Goal: Task Accomplishment & Management: Use online tool/utility

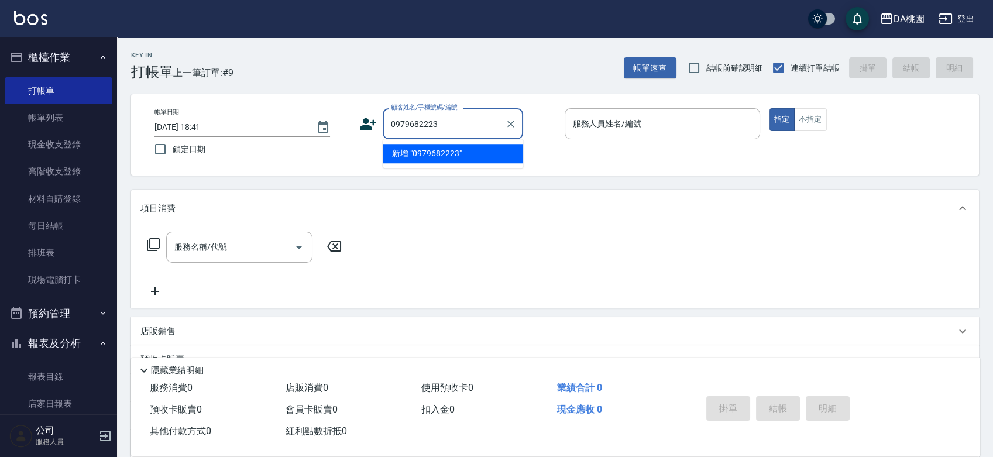
type input "0979682223"
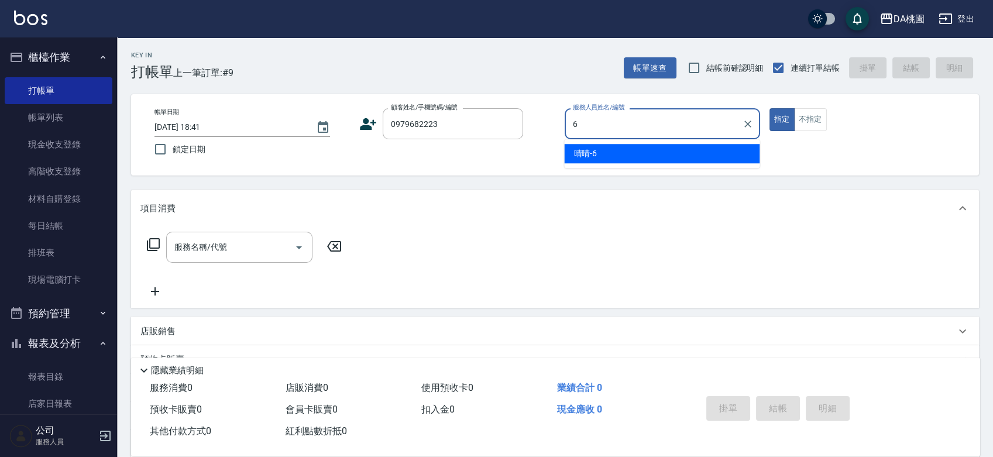
type input "晴晴-6"
type button "true"
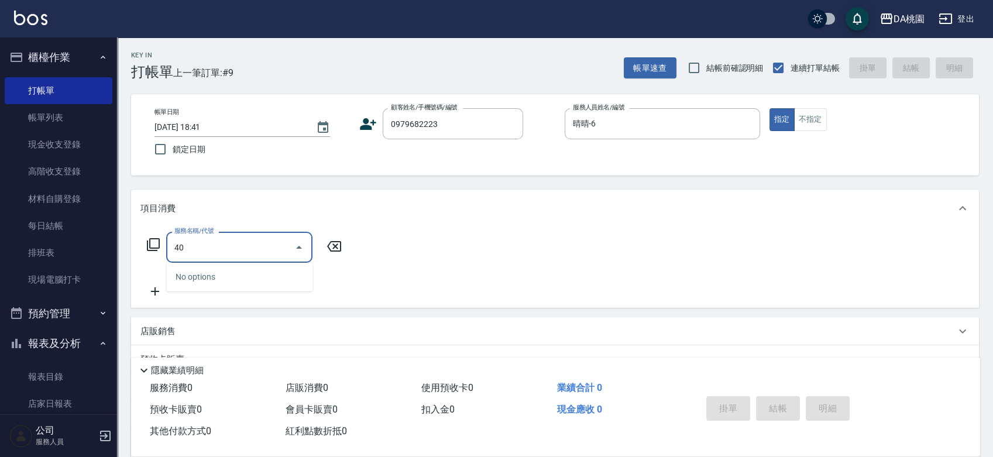
type input "400"
type input "150"
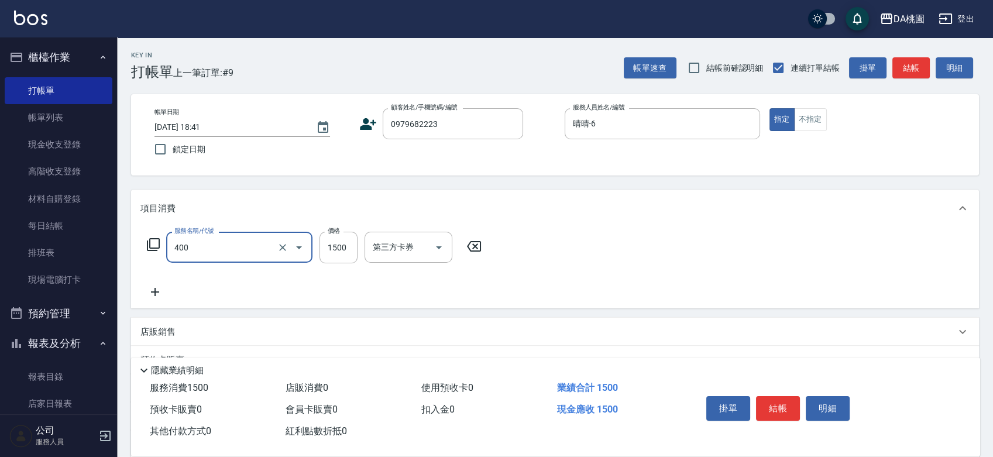
type input "染髮(400)"
type input "4"
type input "0"
type input "419"
type input "40"
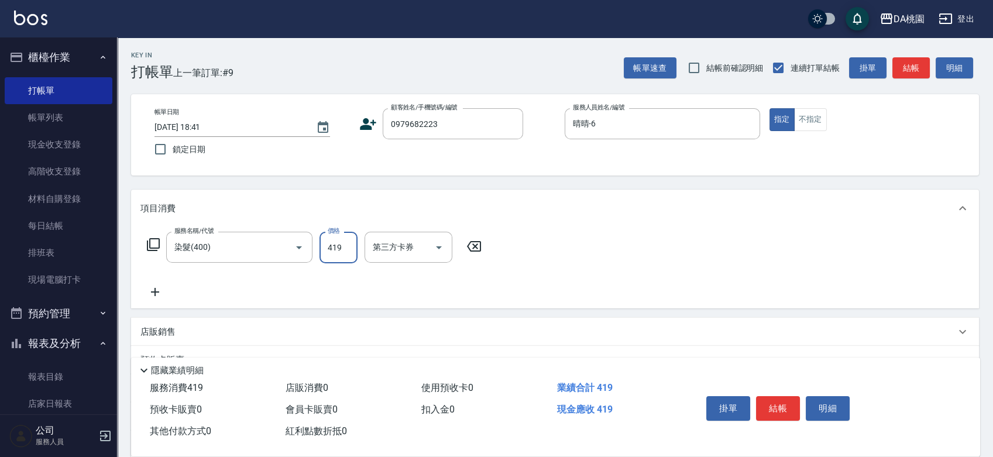
type input "4199"
type input "410"
type input "4199"
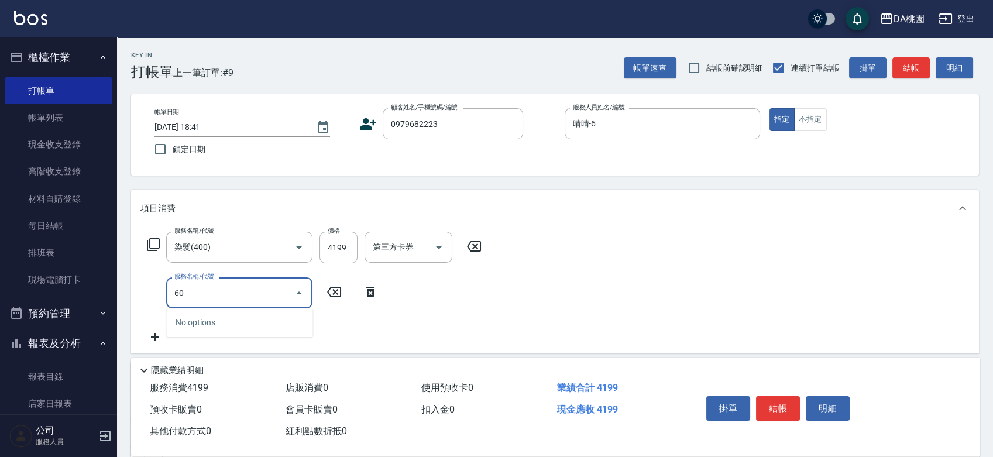
type input "608"
type input "530"
type input "鱗脂質護髮(608)"
type input "2"
type input "420"
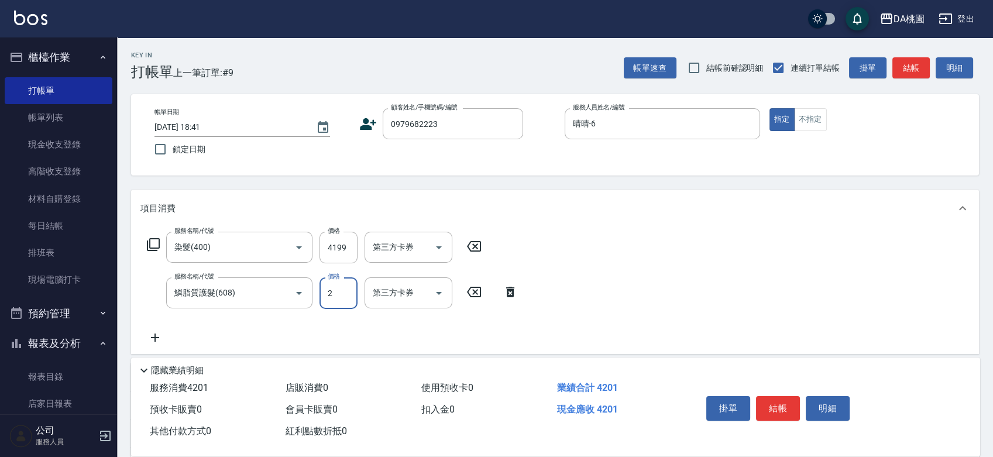
type input "20"
type input "430"
type input "200"
type input "610"
type input "2000"
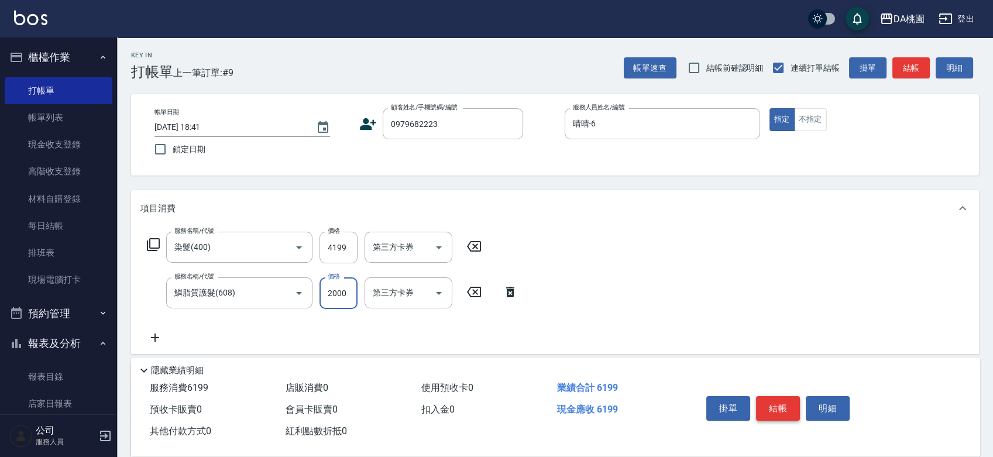
click at [787, 403] on button "結帳" at bounding box center [778, 408] width 44 height 25
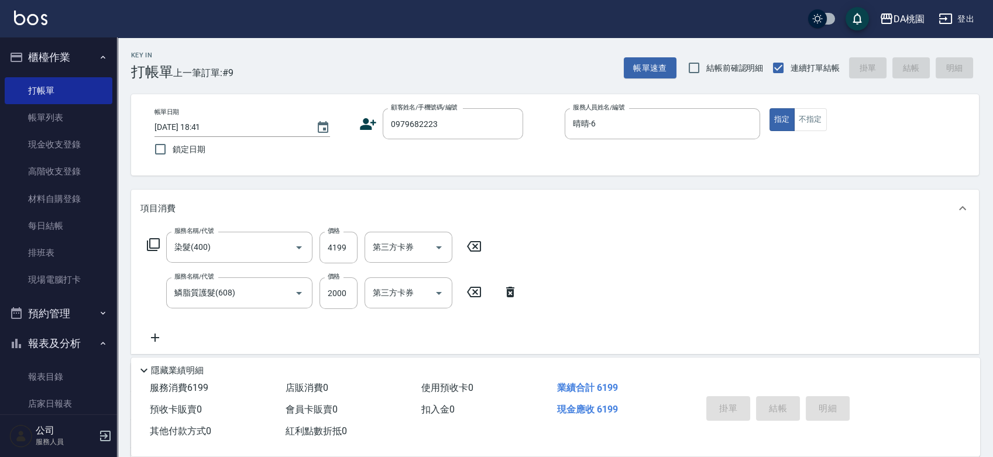
type input "[DATE] 19:27"
type input "0"
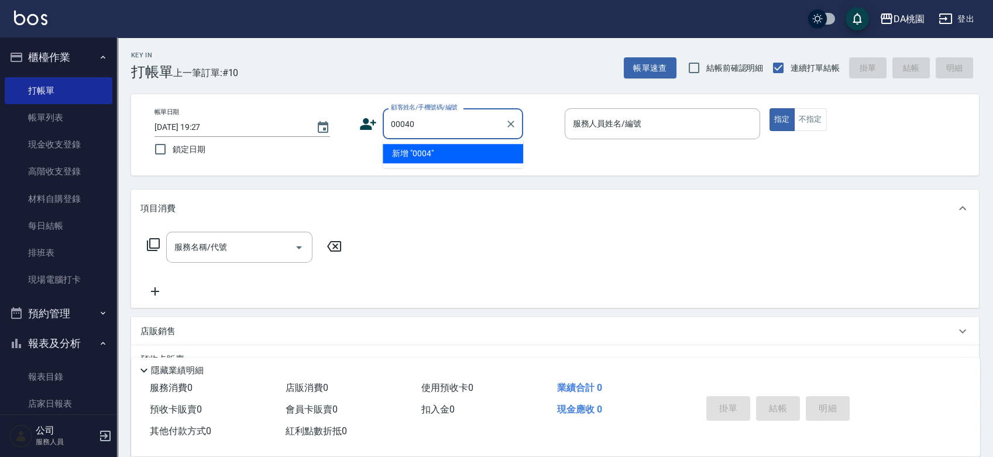
type input "00040"
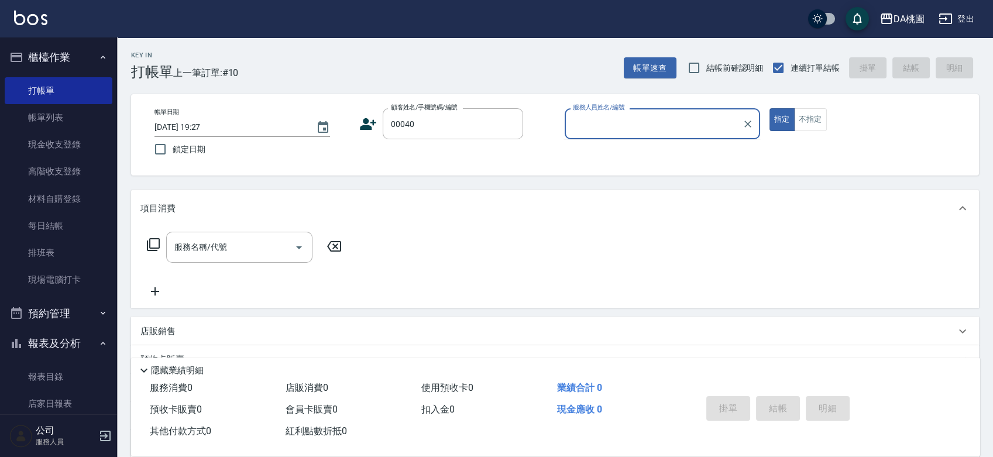
type input "1"
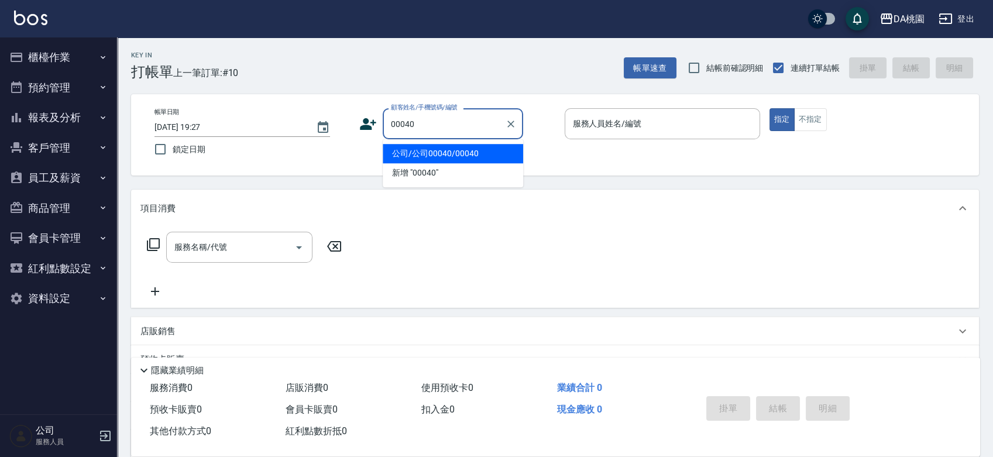
type input "公司/公司00040/00040"
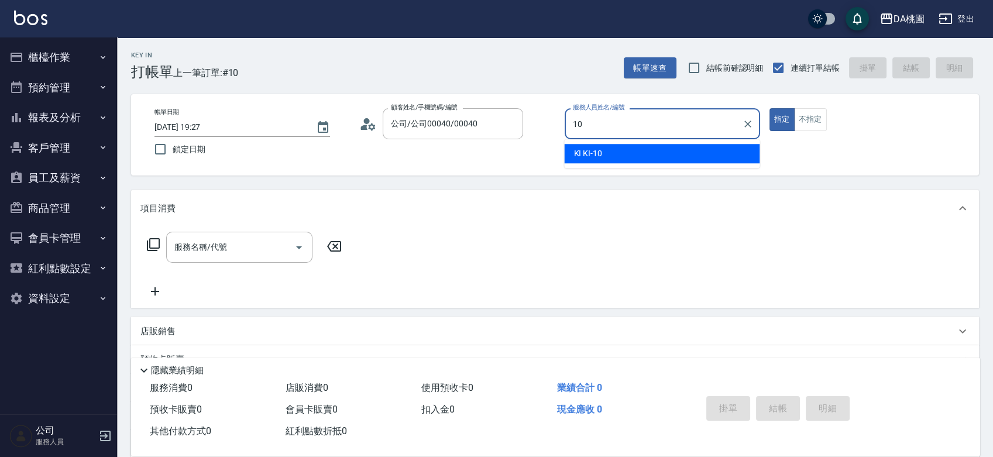
type input "10"
type button "true"
type input "KI KI -10"
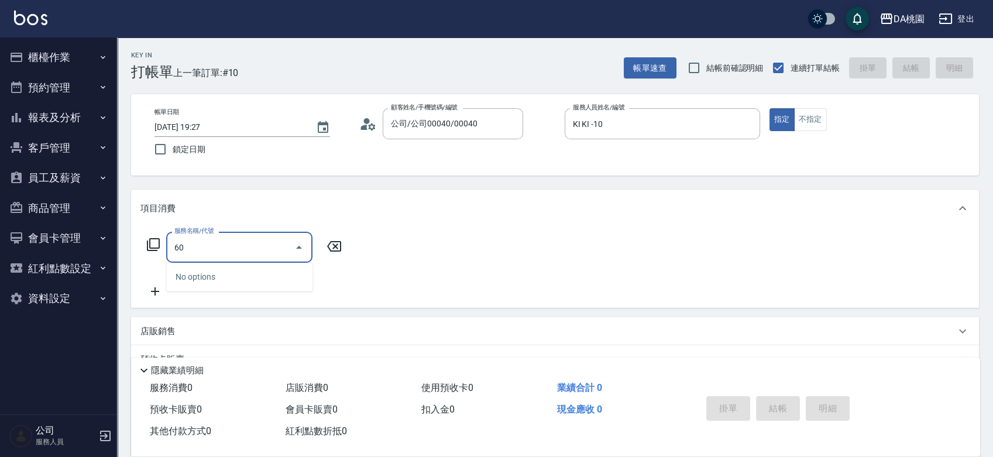
type input "609"
type input "120"
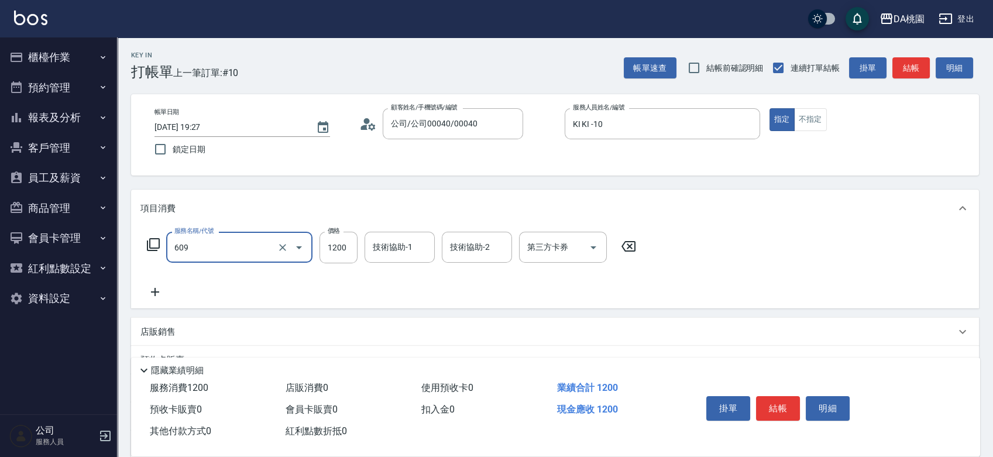
type input "鱗脂質護髮(互助)(609)"
type input "1"
type input "0"
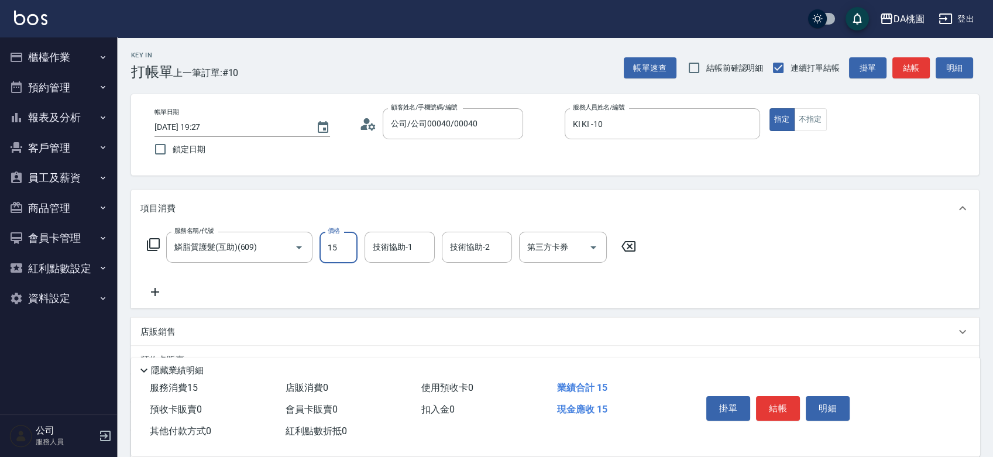
type input "150"
type input "1500"
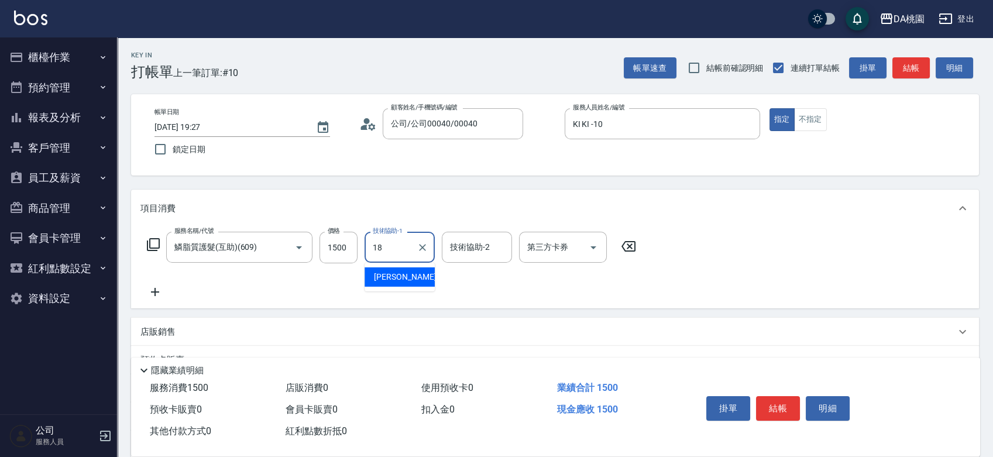
type input "[PERSON_NAME]-18"
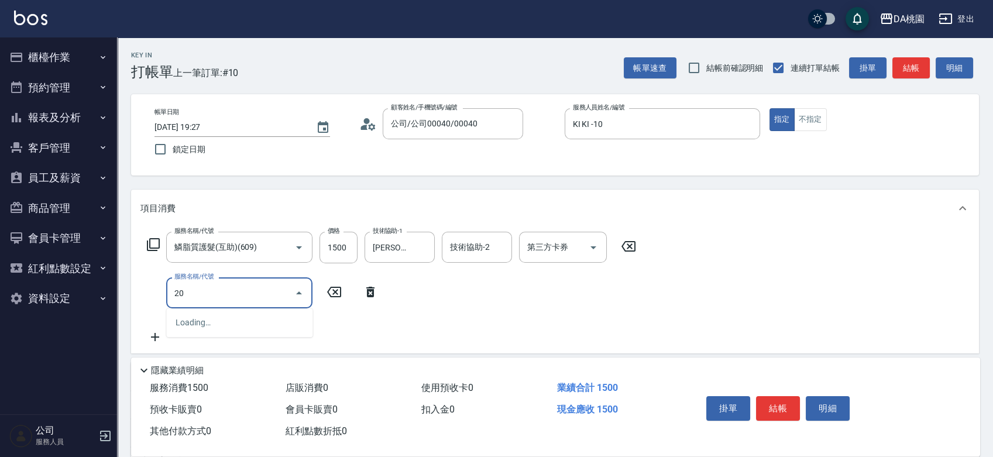
type input "201"
type input "300"
type input "離子燙-互助(201)"
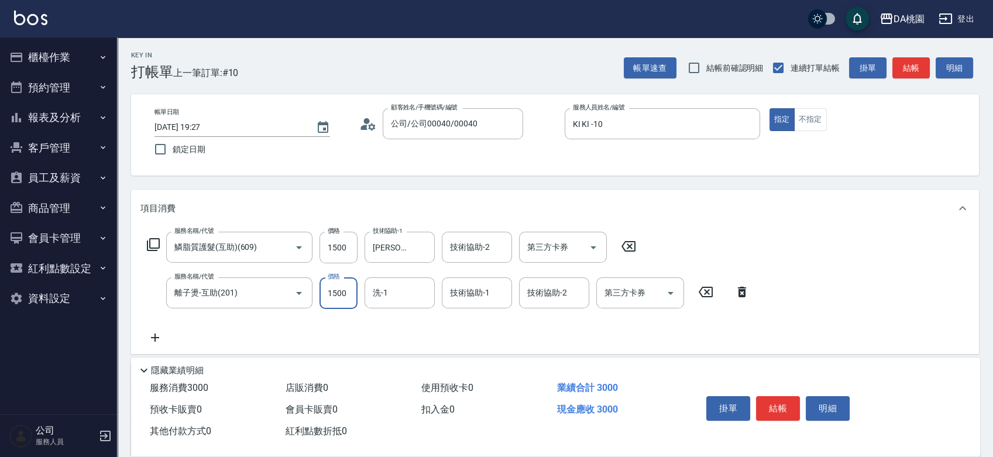
type input "2"
type input "150"
type input "219"
type input "170"
type input "2199"
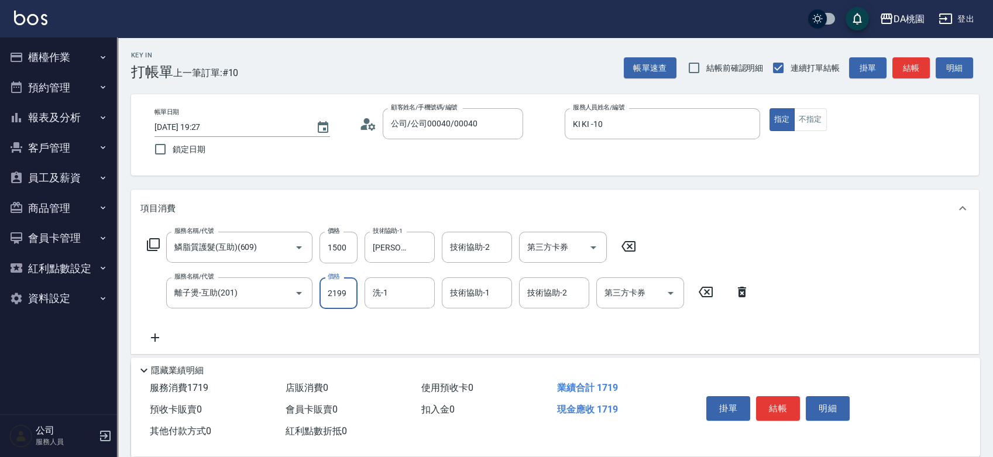
type input "360"
type input "2199"
type input "[PERSON_NAME]-18"
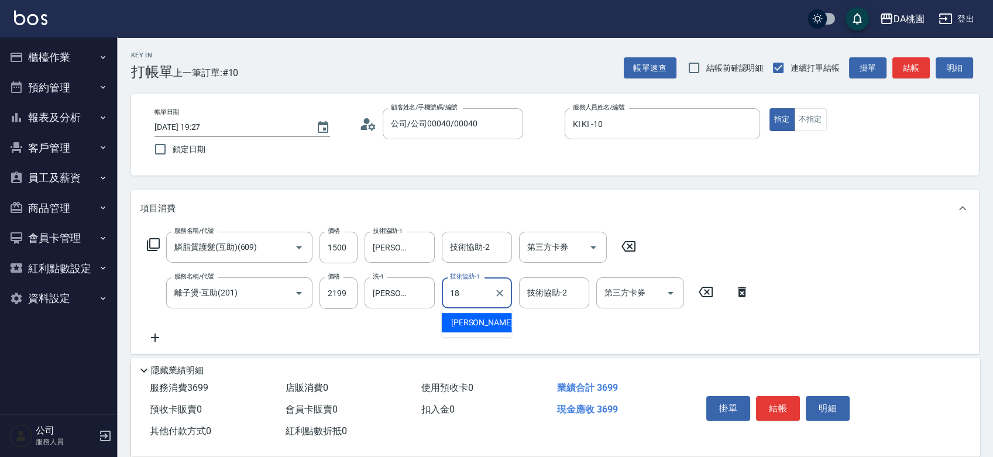
type input "[PERSON_NAME]-18"
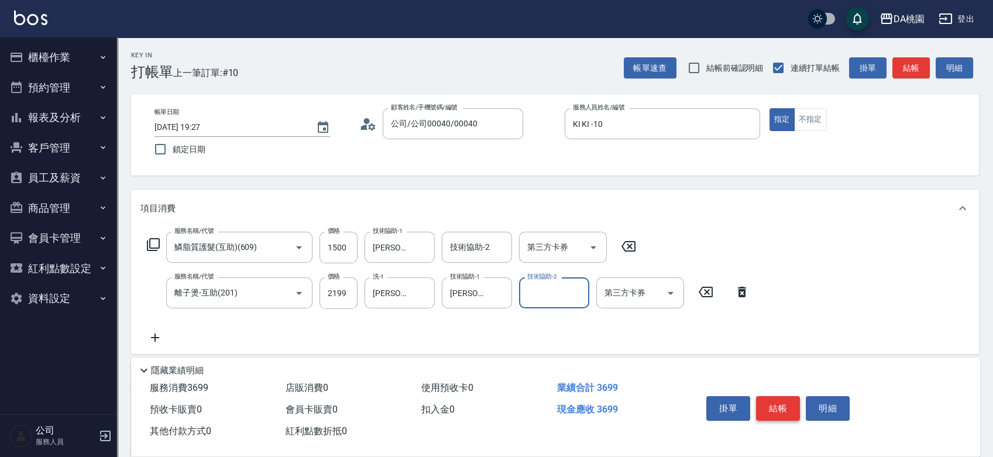
click at [782, 400] on button "結帳" at bounding box center [778, 408] width 44 height 25
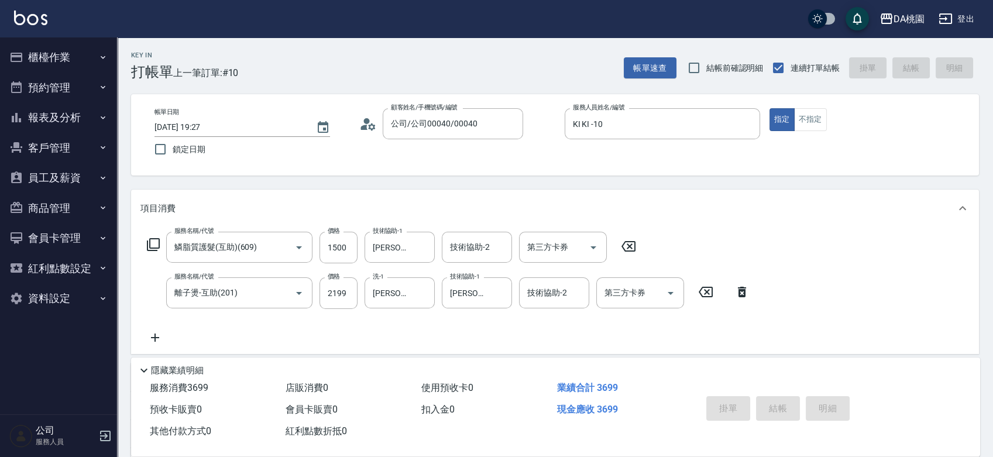
type input "0"
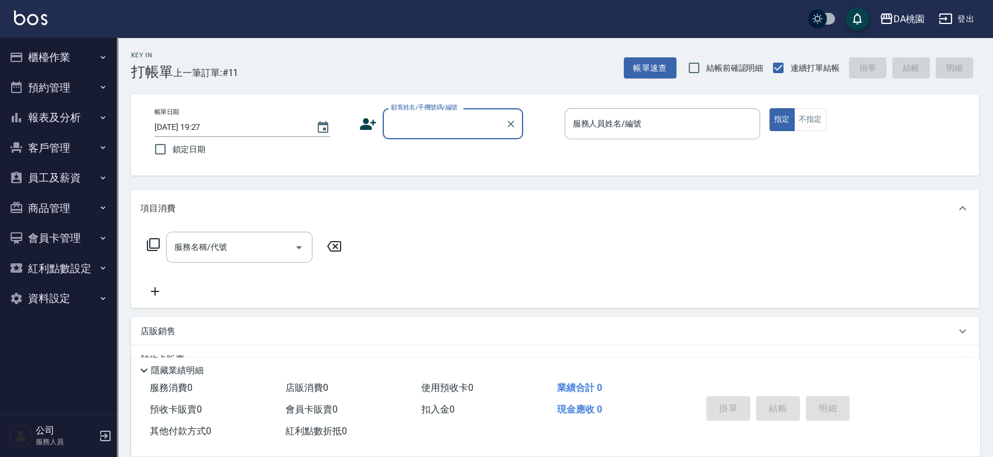
click at [78, 56] on button "櫃檯作業" at bounding box center [59, 57] width 108 height 30
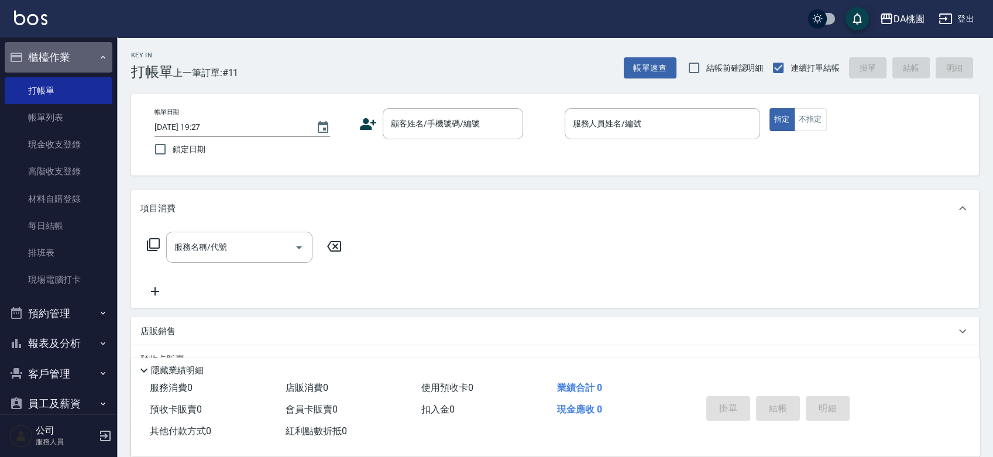
click at [78, 56] on button "櫃檯作業" at bounding box center [59, 57] width 108 height 30
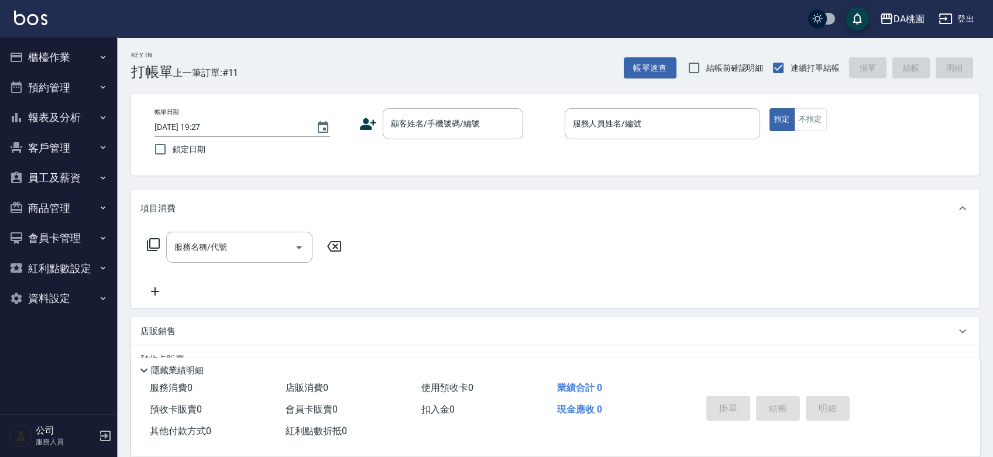
click at [73, 116] on button "報表及分析" at bounding box center [59, 117] width 108 height 30
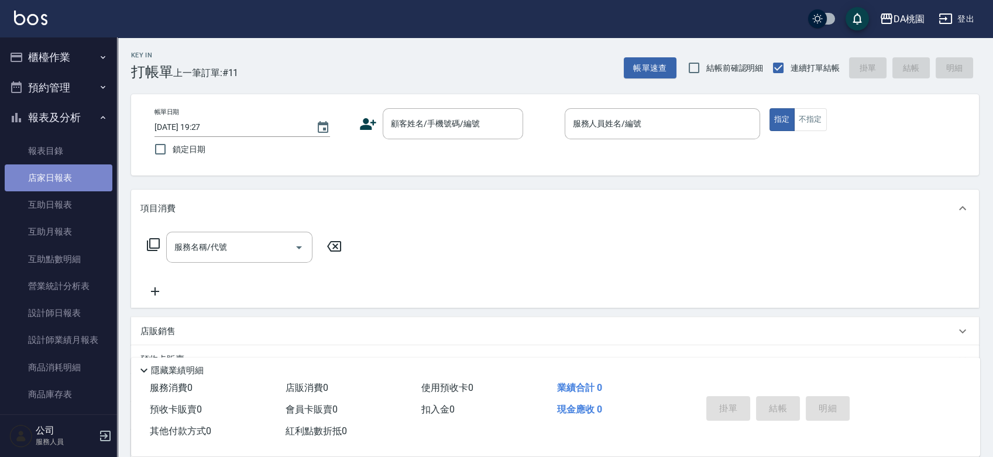
click at [61, 177] on link "店家日報表" at bounding box center [59, 177] width 108 height 27
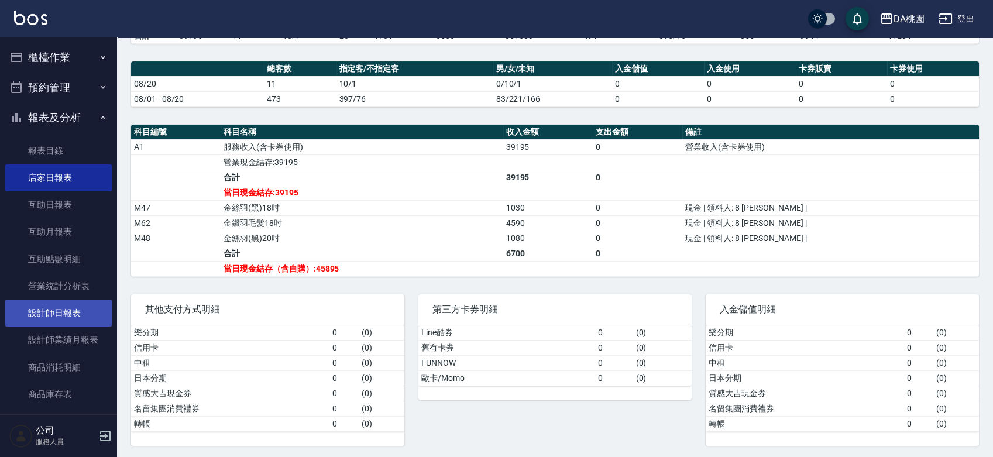
click at [59, 313] on link "設計師日報表" at bounding box center [59, 313] width 108 height 27
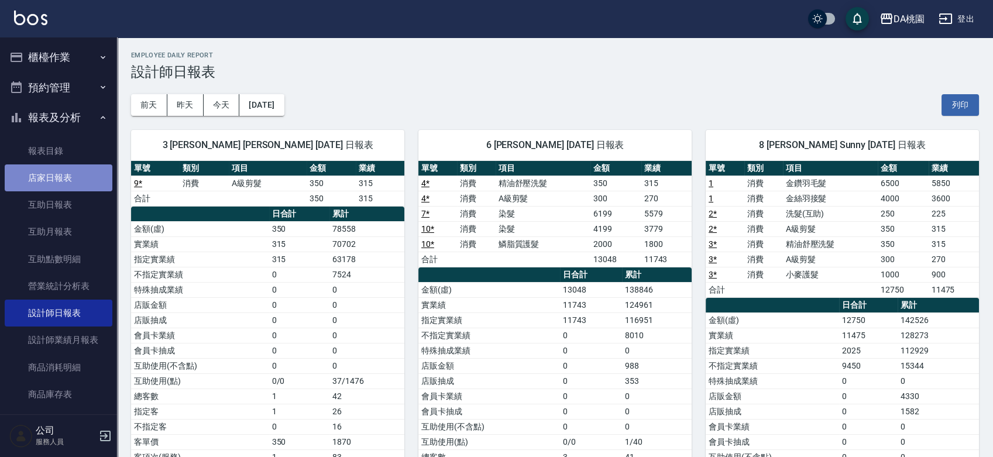
click at [61, 176] on link "店家日報表" at bounding box center [59, 177] width 108 height 27
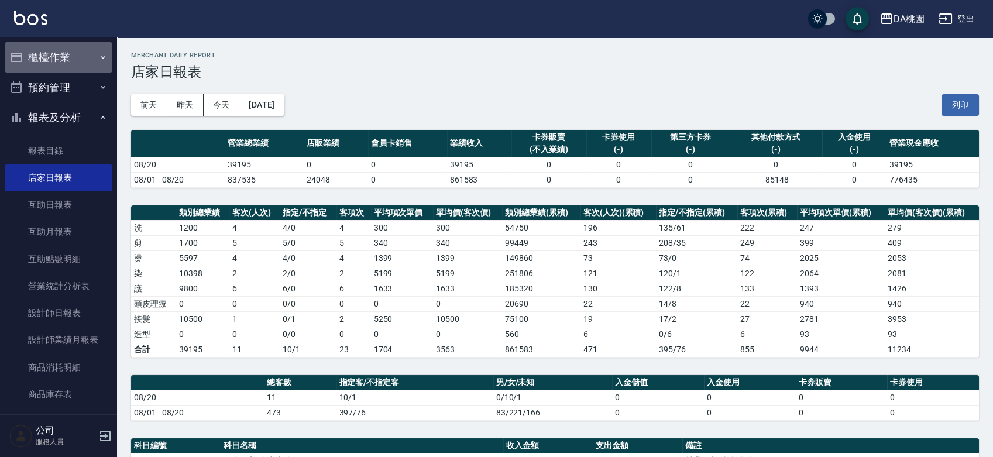
click at [72, 57] on button "櫃檯作業" at bounding box center [59, 57] width 108 height 30
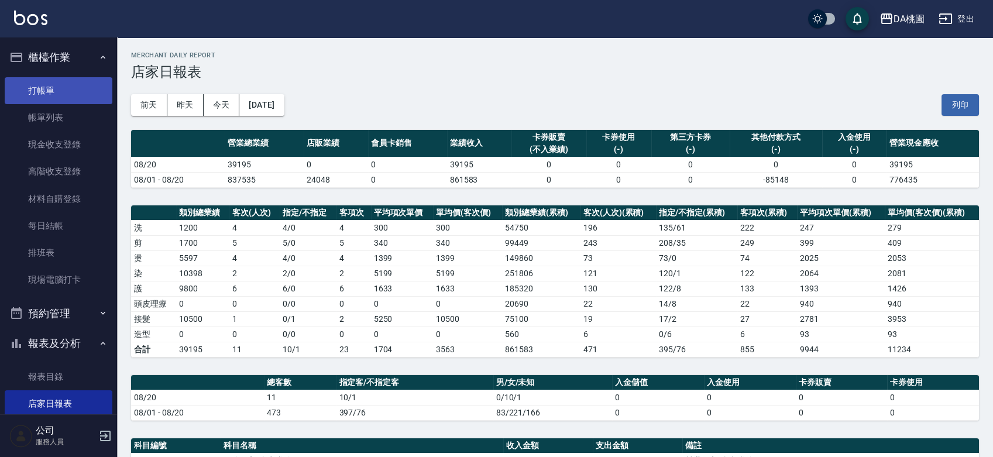
click at [62, 90] on link "打帳單" at bounding box center [59, 90] width 108 height 27
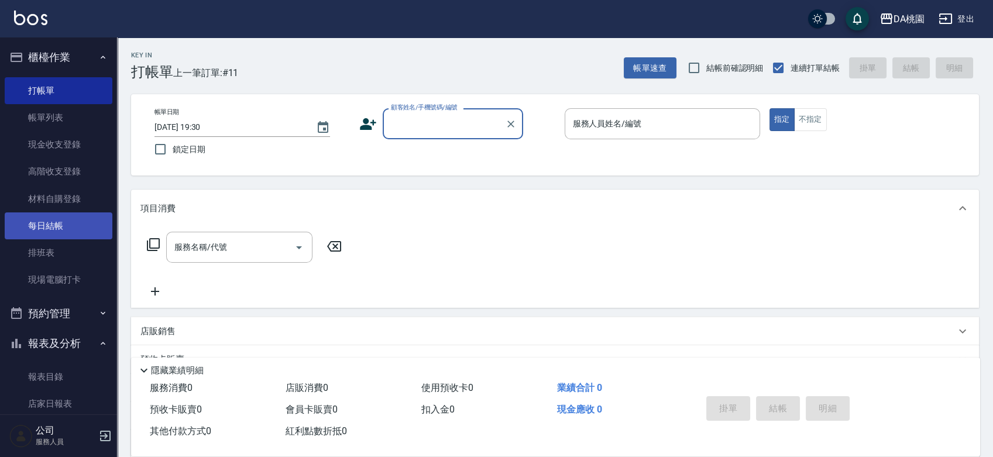
click at [47, 238] on link "每日結帳" at bounding box center [59, 225] width 108 height 27
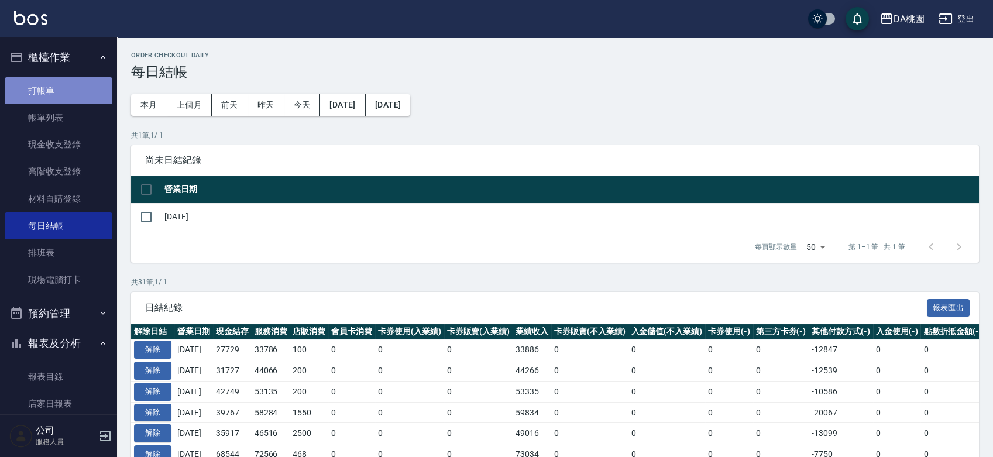
click at [63, 93] on link "打帳單" at bounding box center [59, 90] width 108 height 27
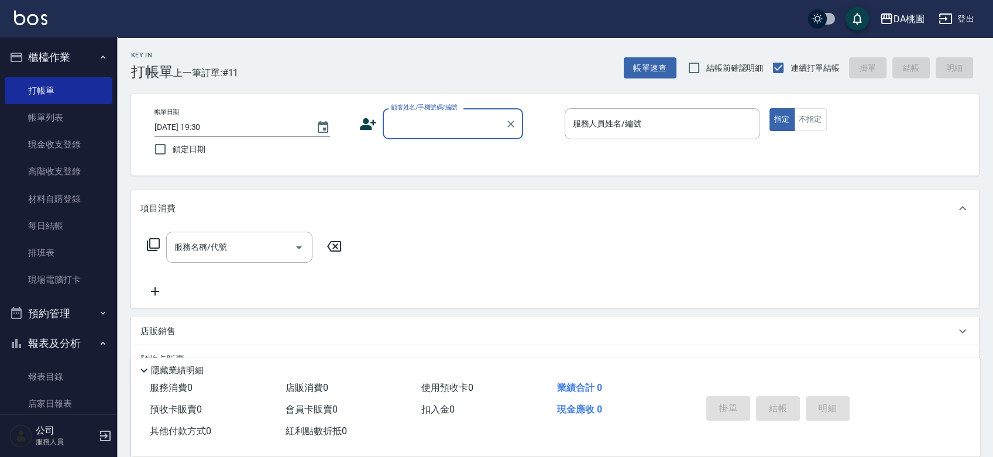
scroll to position [390, 0]
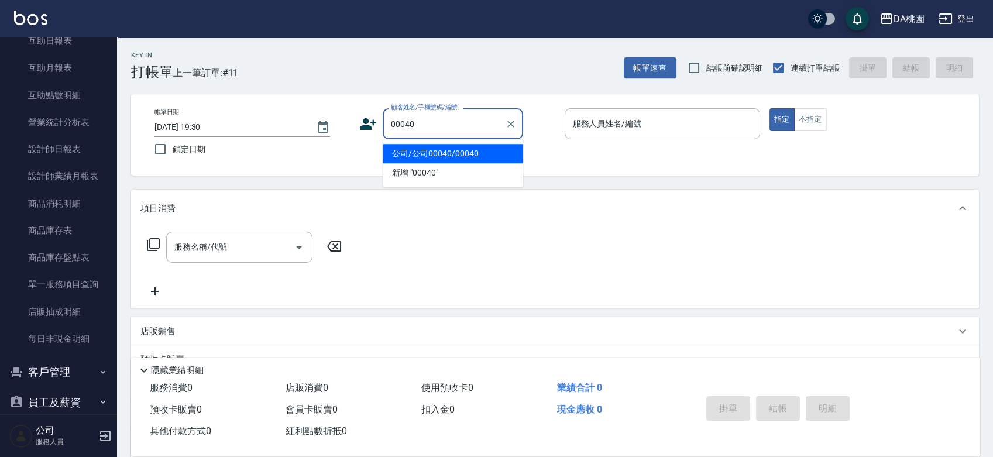
type input "公司/公司00040/00040"
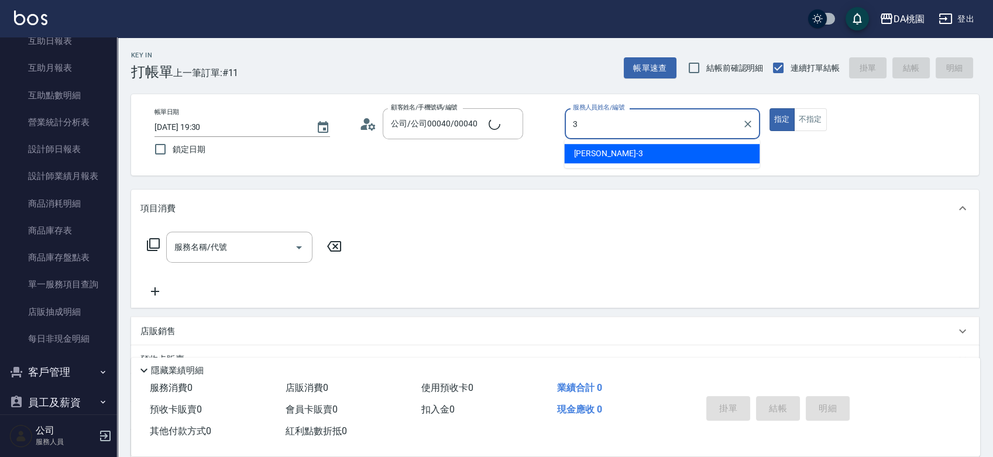
type input "[PERSON_NAME]-3"
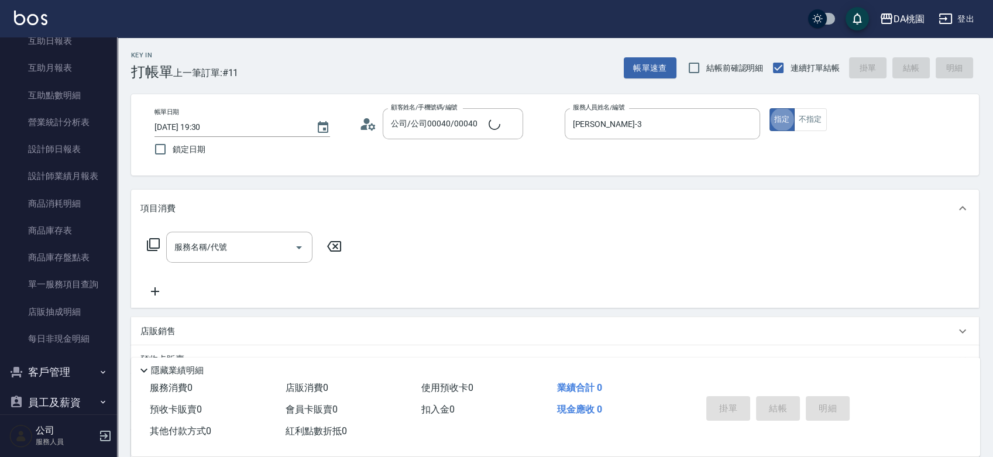
type button "true"
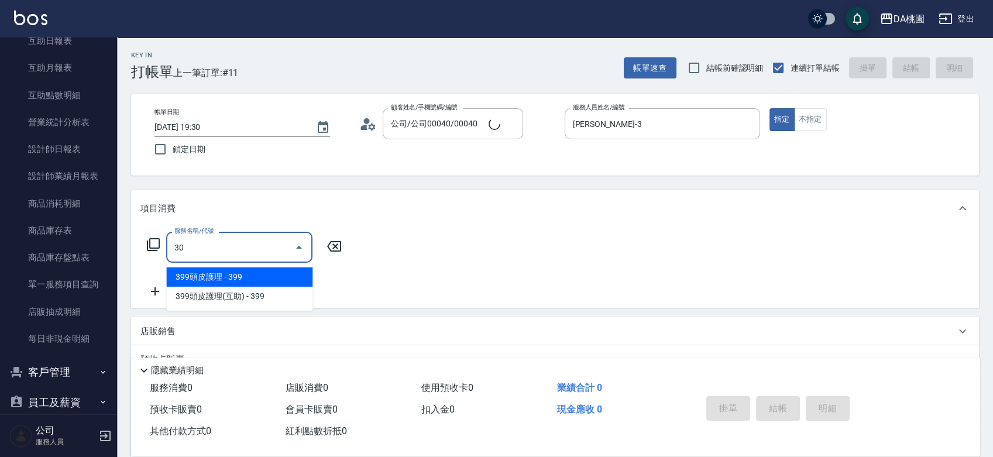
type input "303"
type input "30"
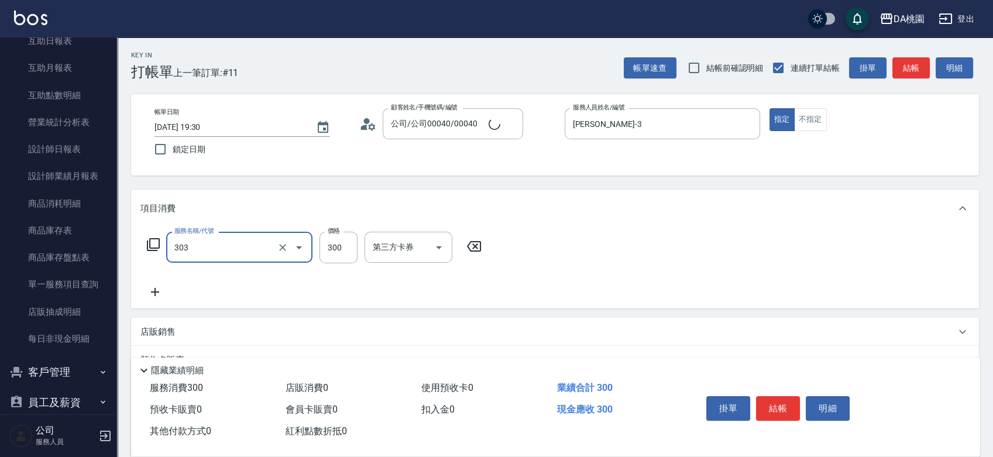
type input "A級剪髮(303)"
type input "0"
type input "35"
type input "30"
type input "350"
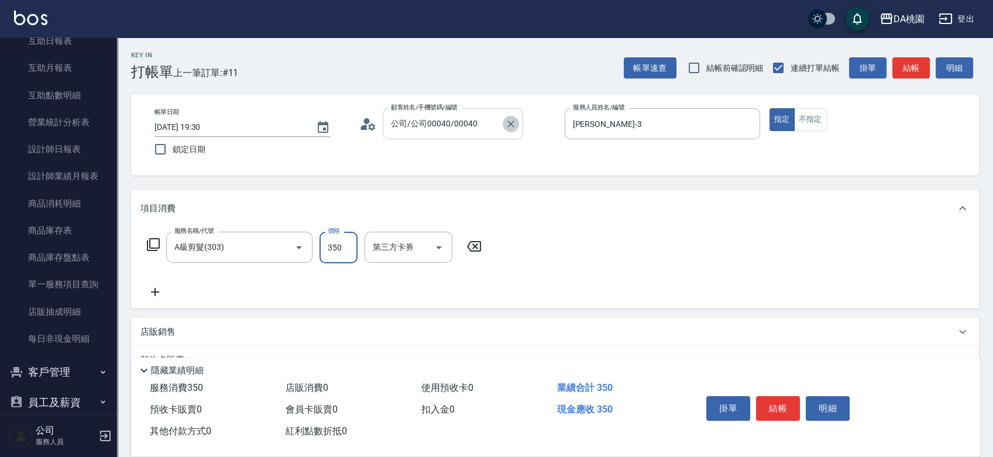
click at [511, 126] on icon "Clear" at bounding box center [511, 124] width 12 height 12
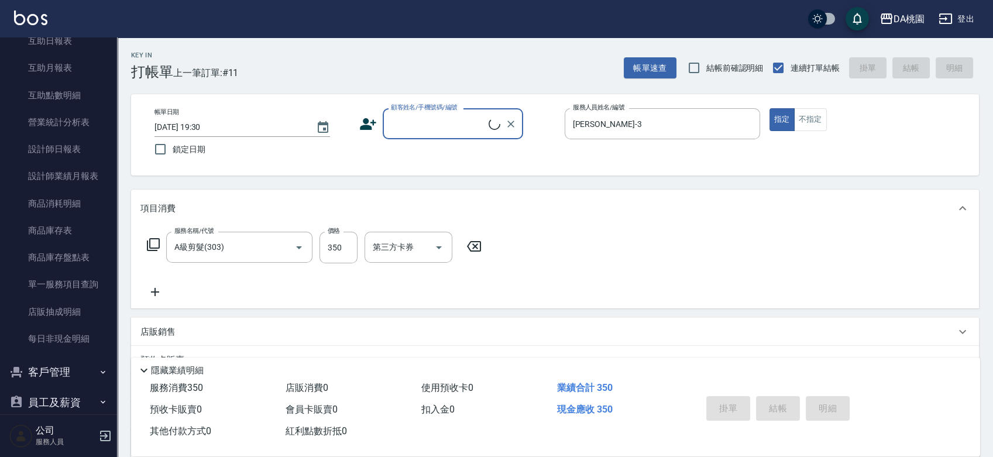
click at [486, 131] on input "顧客姓名/手機號碼/編號" at bounding box center [438, 124] width 101 height 20
type input "[PERSON_NAME]/0981433678/01700"
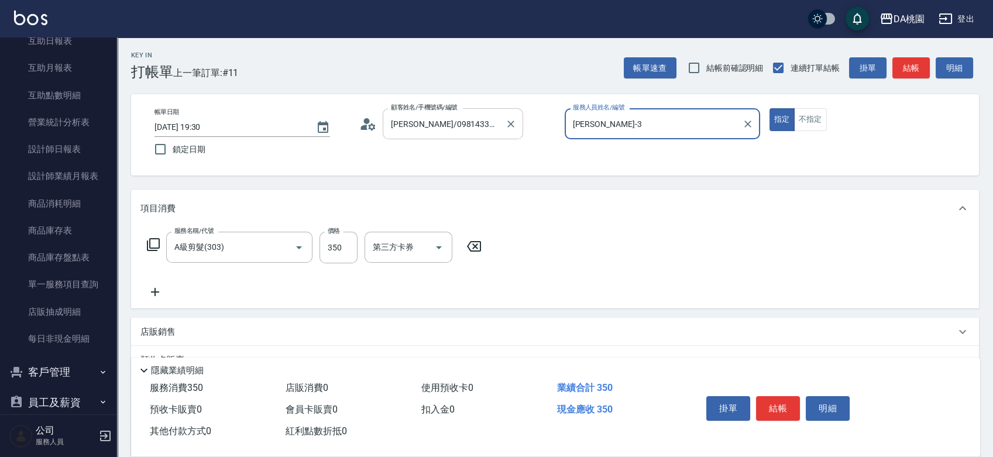
click at [770, 108] on button "指定" at bounding box center [782, 119] width 25 height 23
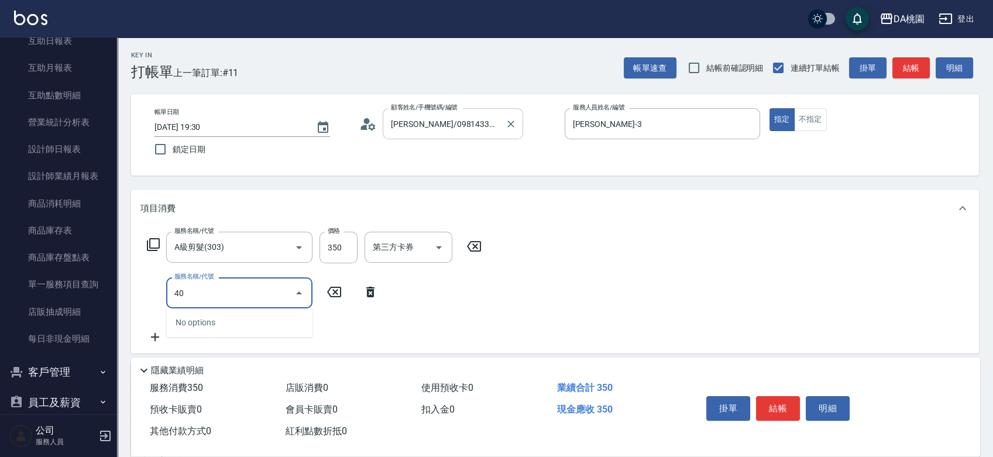
type input "400"
type input "180"
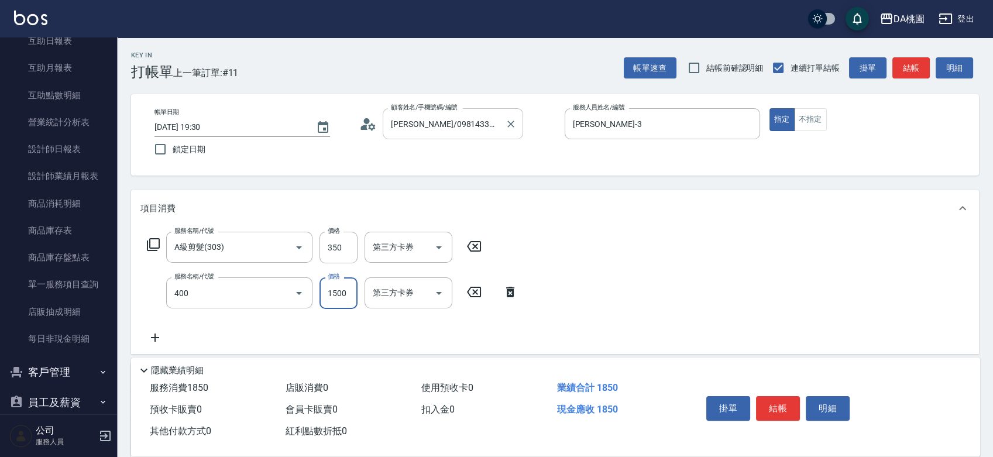
type input "染髮(400)"
type input "608"
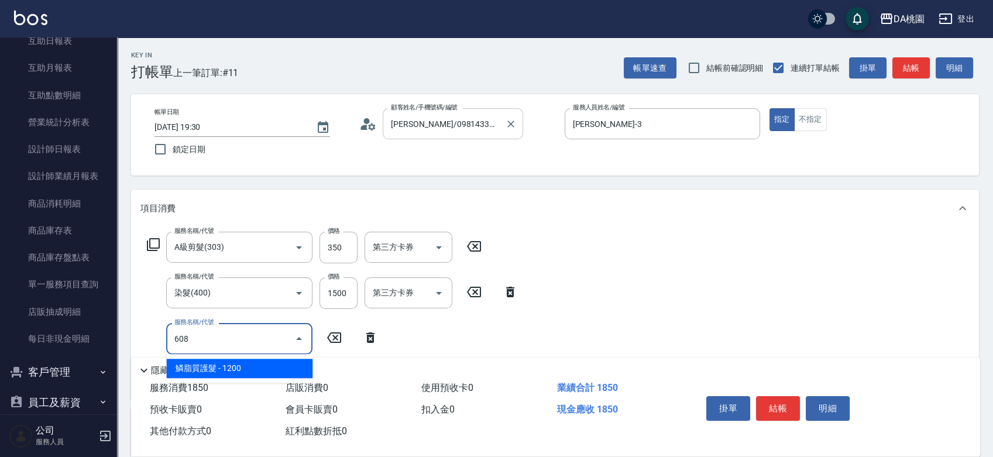
type input "300"
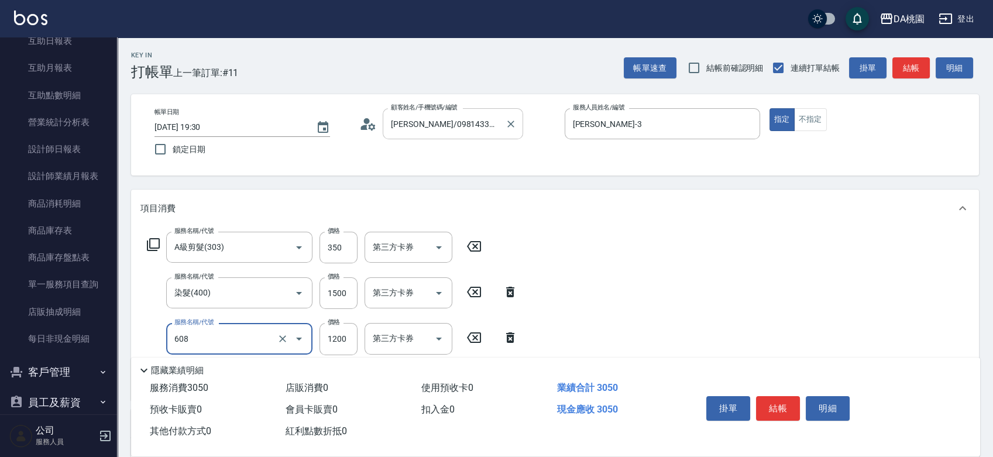
type input "鱗脂質護髮(608)"
type input "2"
type input "180"
type input "250"
type input "430"
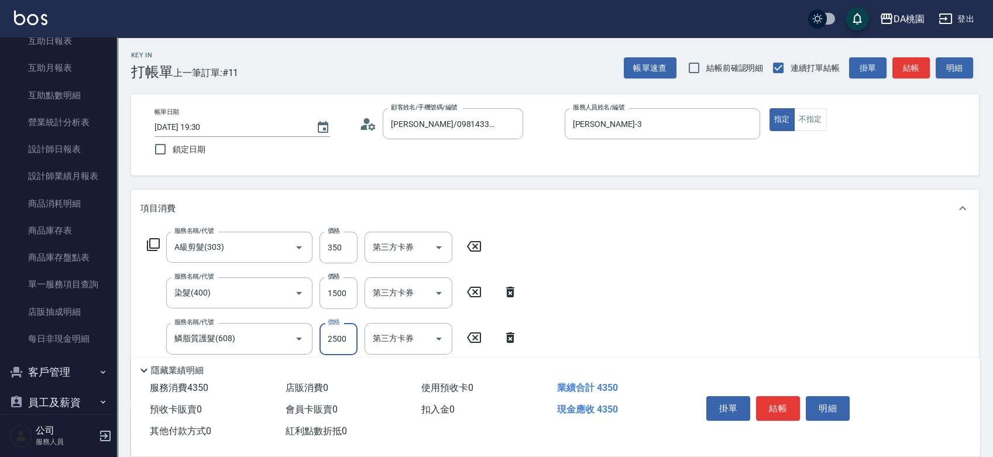
type input "2500"
click at [153, 241] on icon at bounding box center [153, 245] width 14 height 14
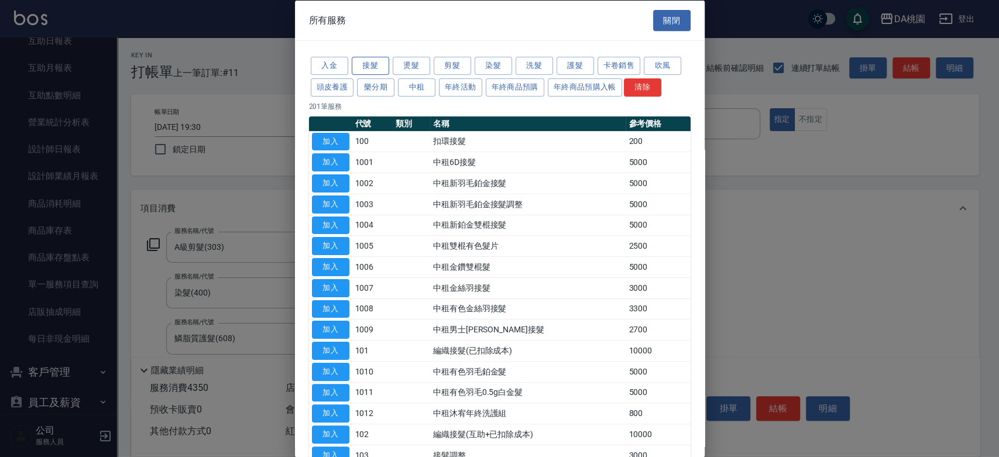
click at [368, 69] on button "接髮" at bounding box center [370, 66] width 37 height 18
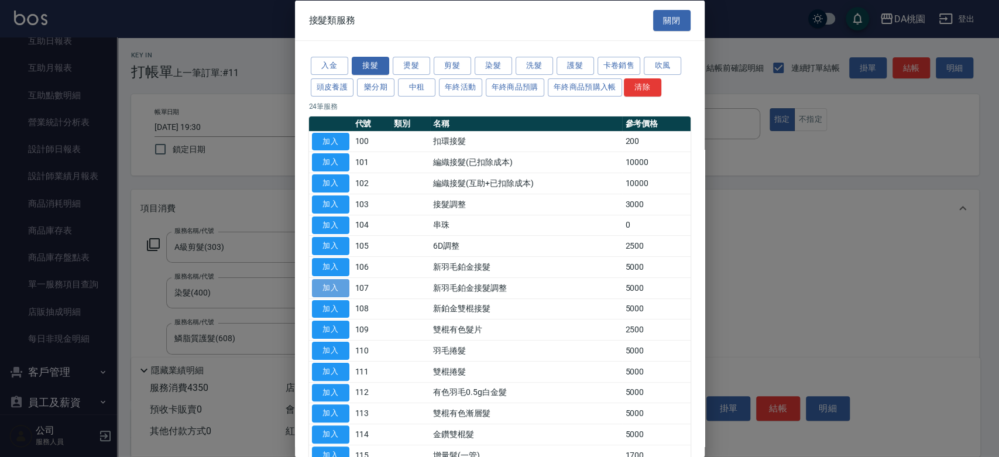
click at [342, 286] on button "加入" at bounding box center [330, 288] width 37 height 18
type input "930"
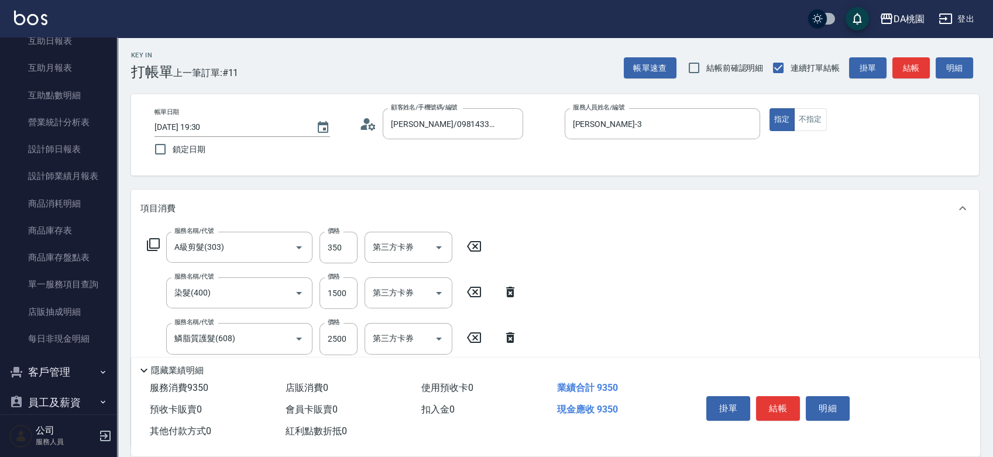
scroll to position [130, 0]
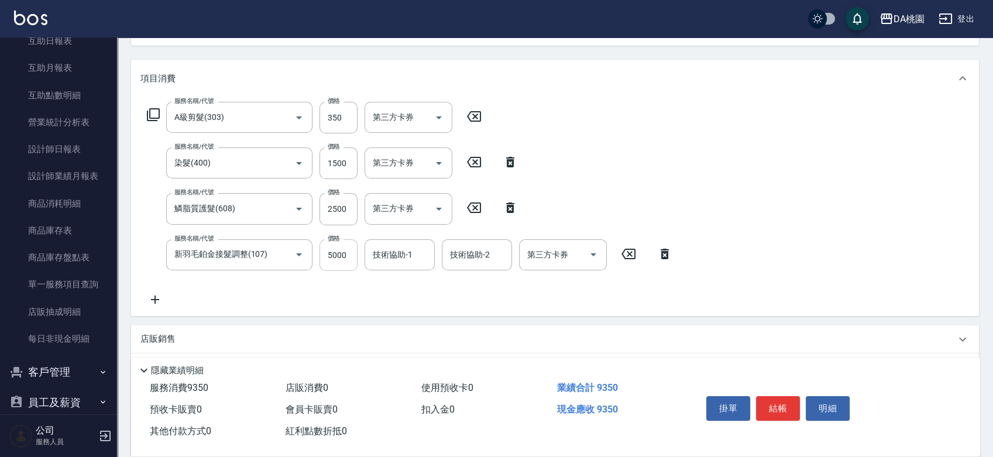
click at [337, 256] on input "5000" at bounding box center [339, 255] width 38 height 32
type input "0"
type input "430"
type input "100"
type input "440"
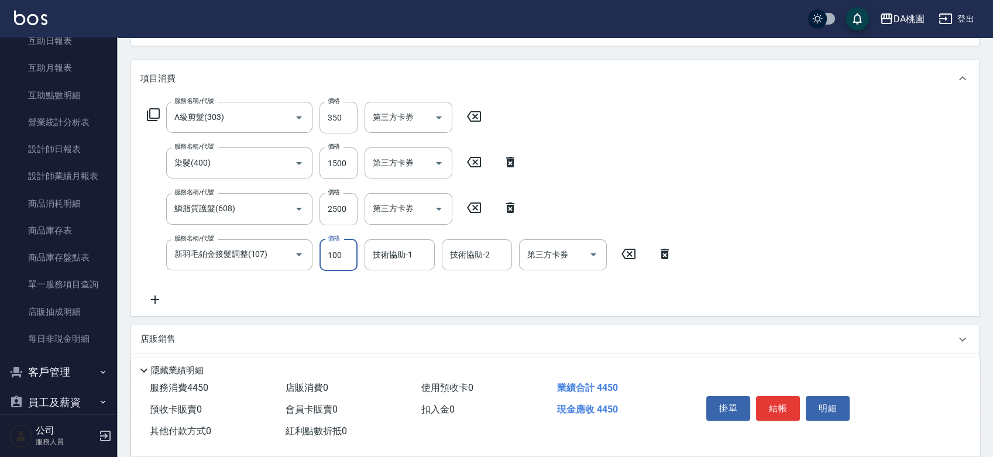
type input "1000"
type input "530"
type input "1000"
click at [153, 112] on icon at bounding box center [153, 115] width 14 height 14
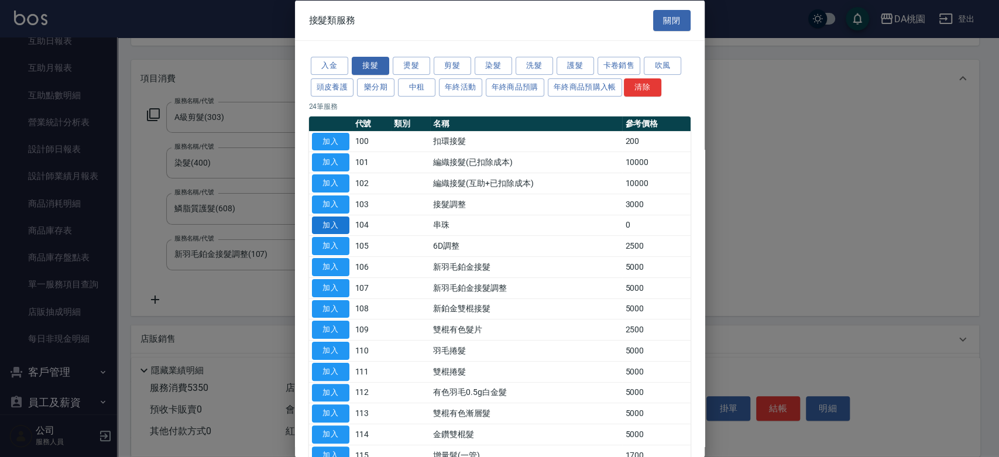
click at [336, 221] on button "加入" at bounding box center [330, 225] width 37 height 18
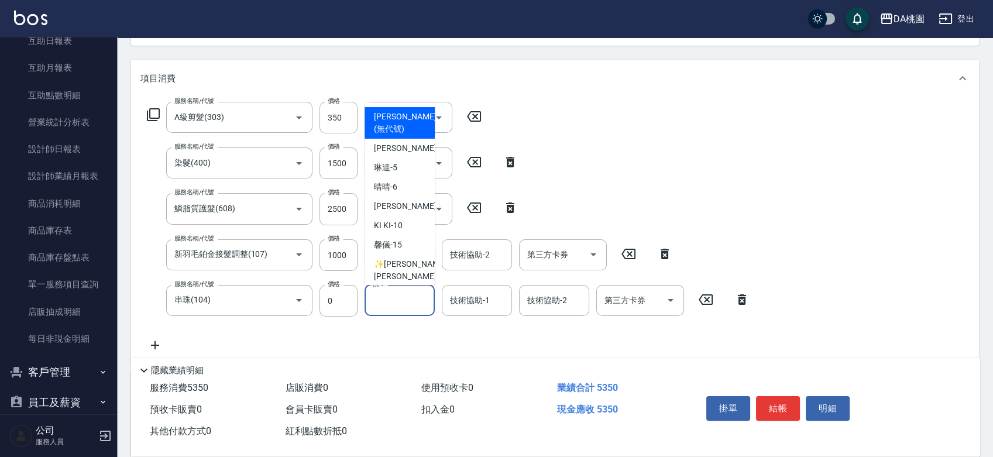
click at [379, 298] on input "洗-1" at bounding box center [400, 300] width 60 height 20
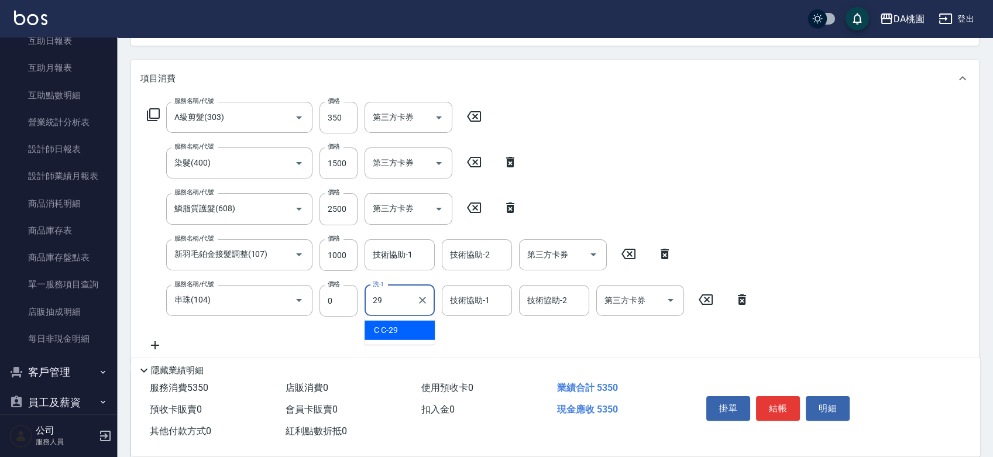
type input "C C-29"
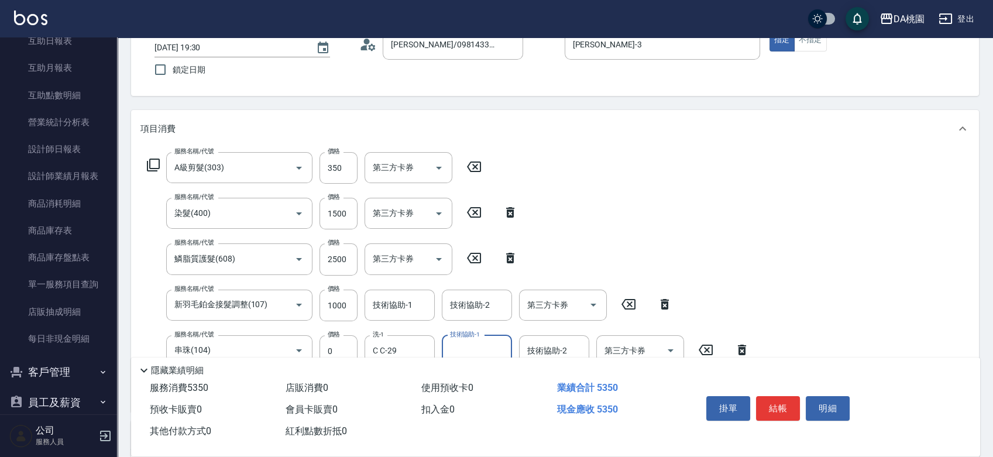
scroll to position [0, 0]
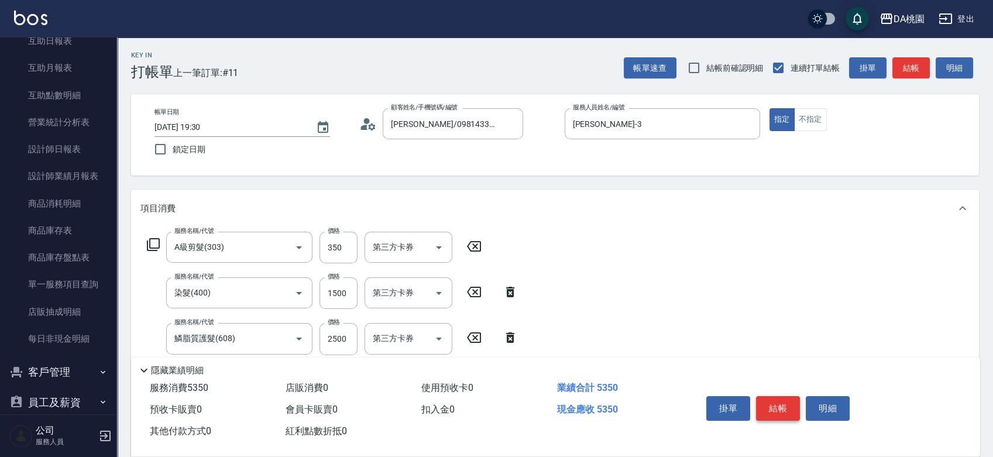
click at [777, 403] on button "結帳" at bounding box center [778, 408] width 44 height 25
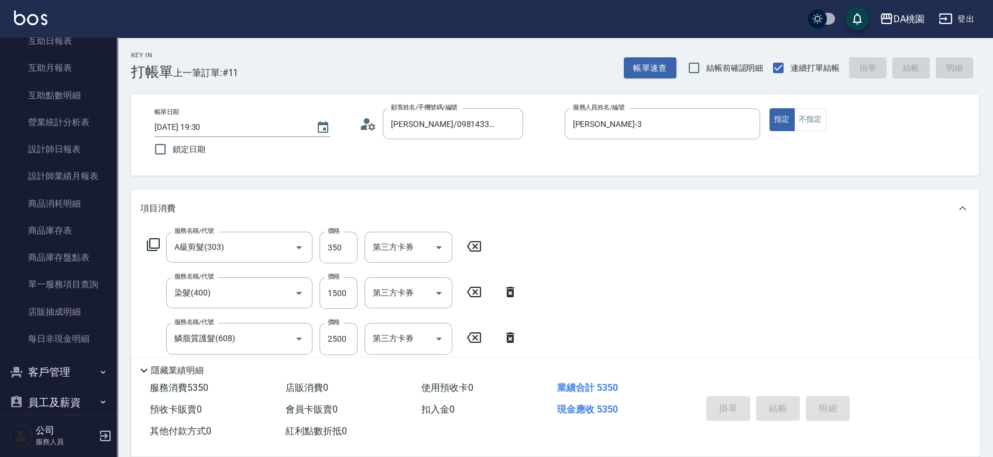
type input "[DATE] 19:40"
type input "0"
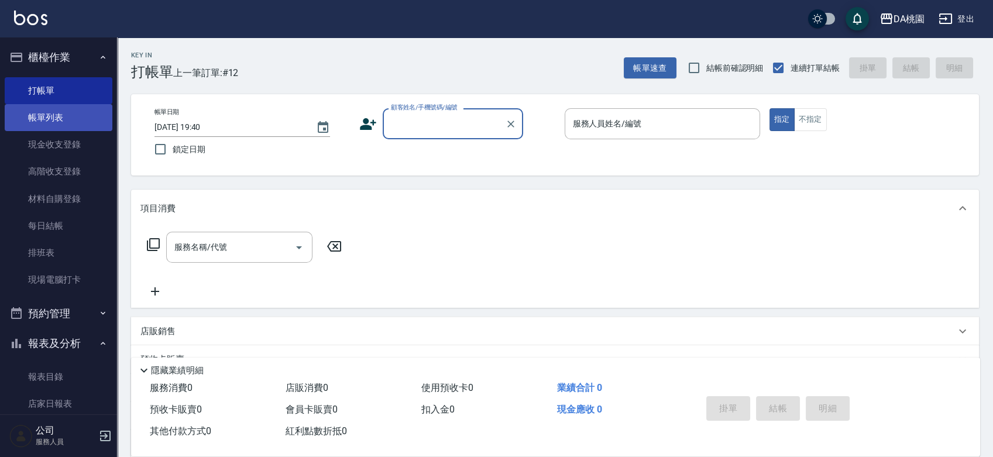
click at [48, 115] on link "帳單列表" at bounding box center [59, 117] width 108 height 27
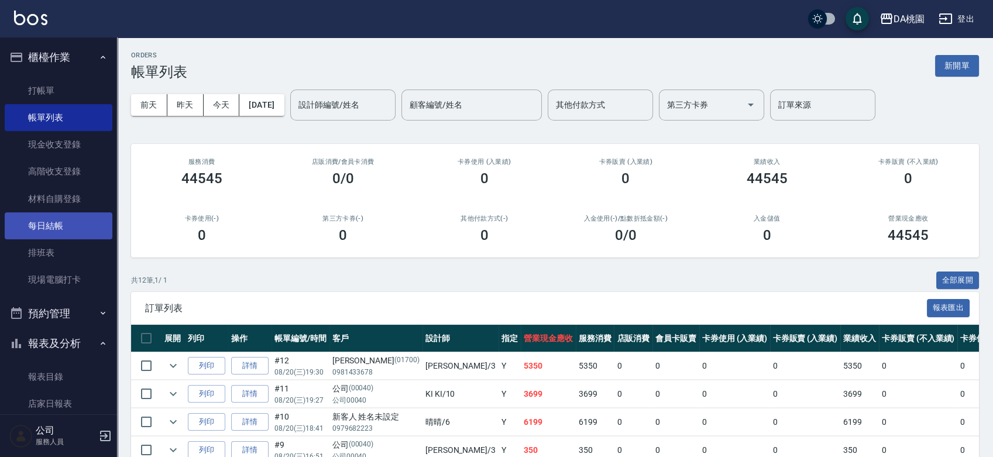
click at [36, 221] on link "每日結帳" at bounding box center [59, 225] width 108 height 27
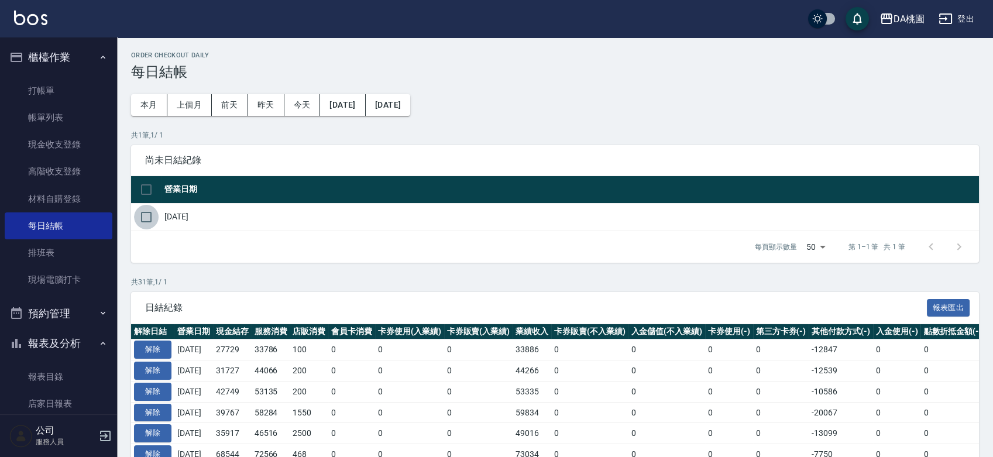
click at [145, 223] on input "checkbox" at bounding box center [146, 217] width 25 height 25
checkbox input "true"
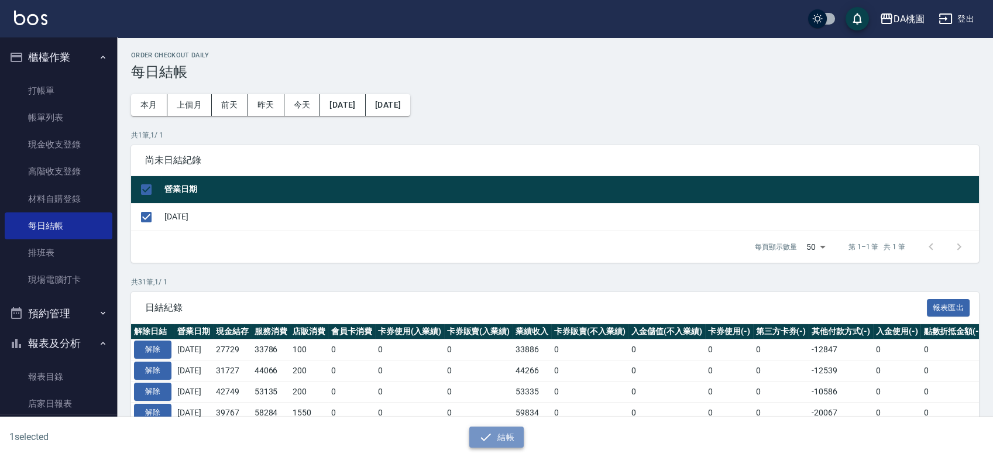
click at [503, 434] on button "結帳" at bounding box center [496, 438] width 54 height 22
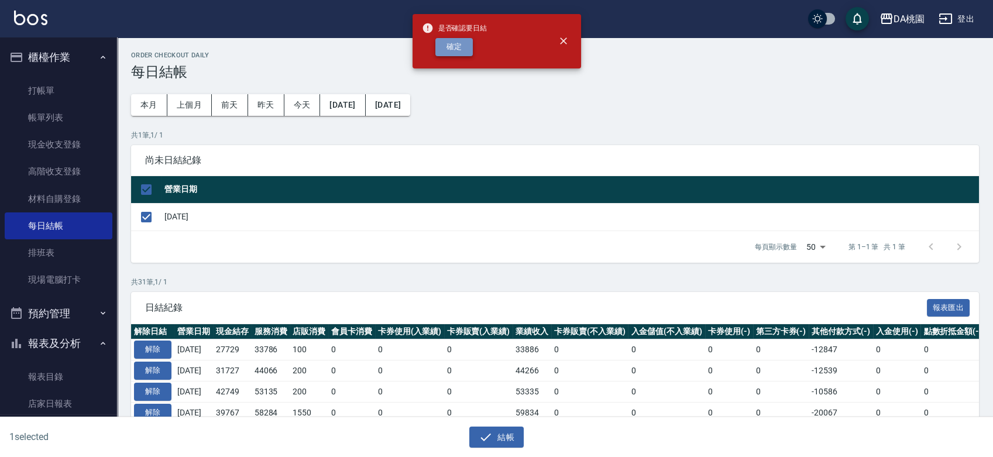
click at [458, 43] on button "確定" at bounding box center [453, 47] width 37 height 18
checkbox input "false"
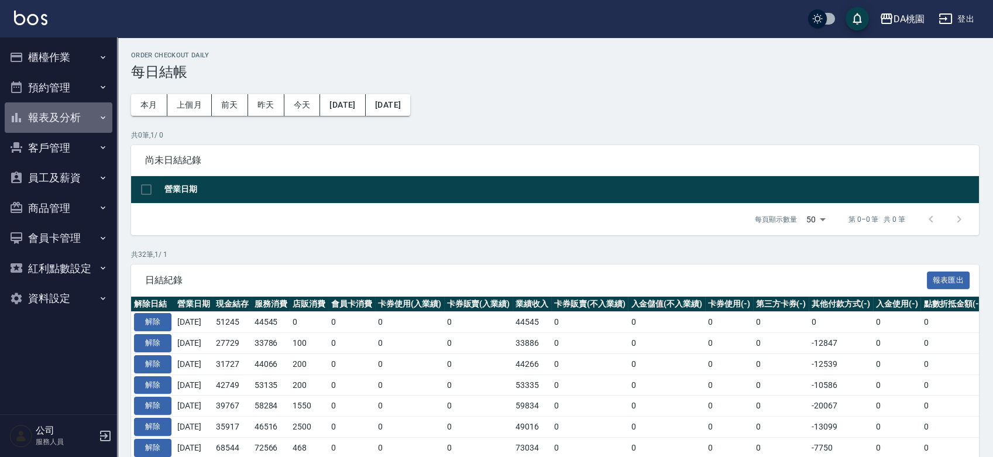
click at [73, 118] on button "報表及分析" at bounding box center [59, 117] width 108 height 30
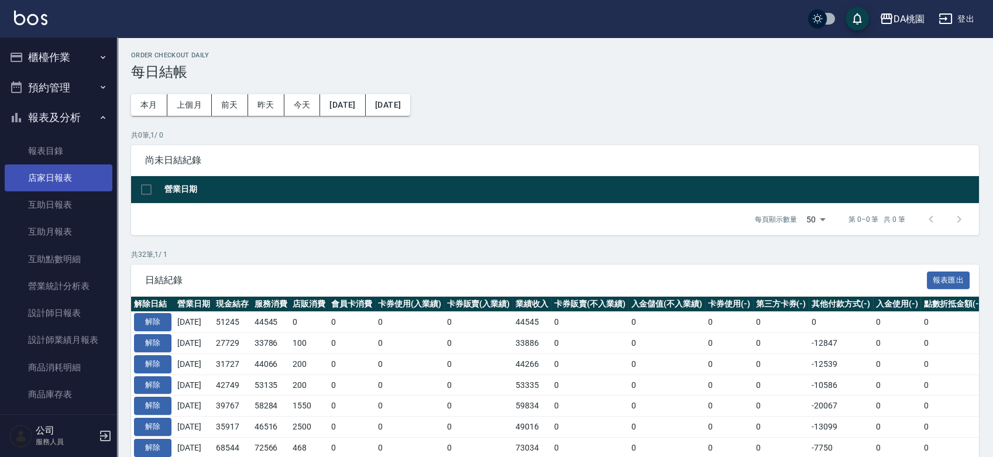
click at [68, 181] on link "店家日報表" at bounding box center [59, 177] width 108 height 27
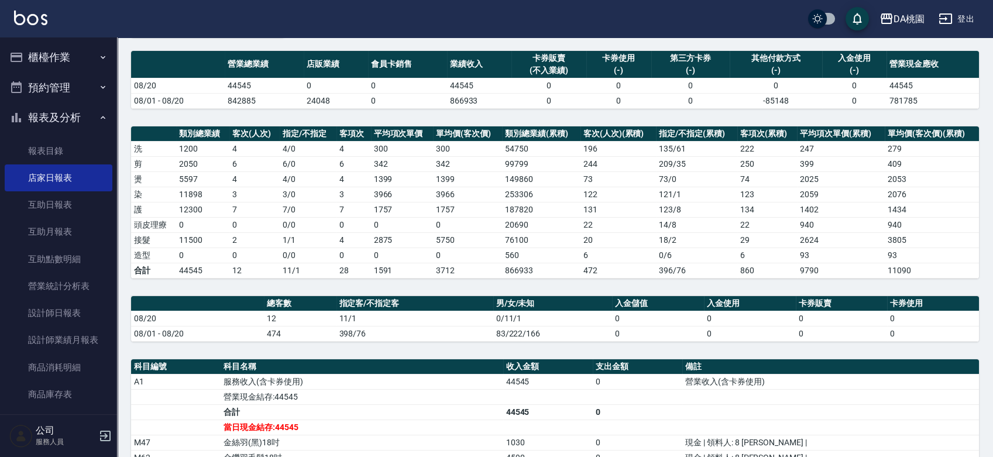
scroll to position [260, 0]
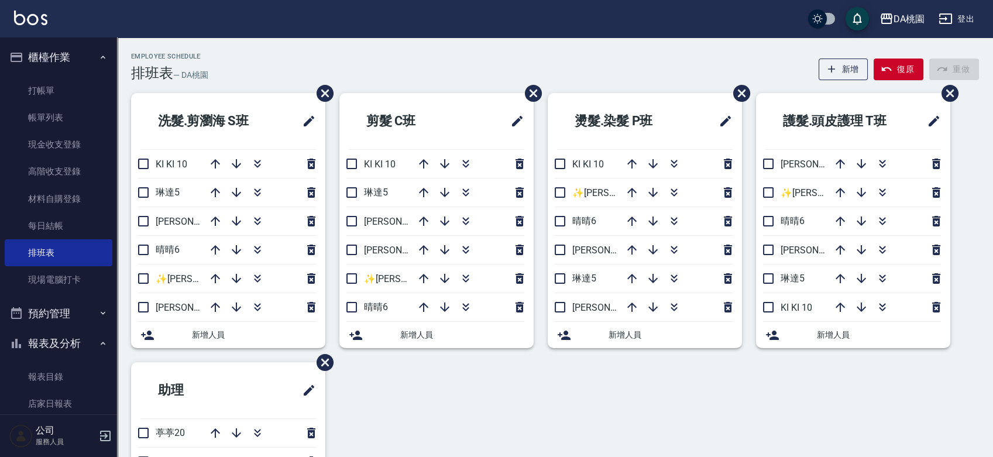
scroll to position [130, 0]
